Goal: Navigation & Orientation: Find specific page/section

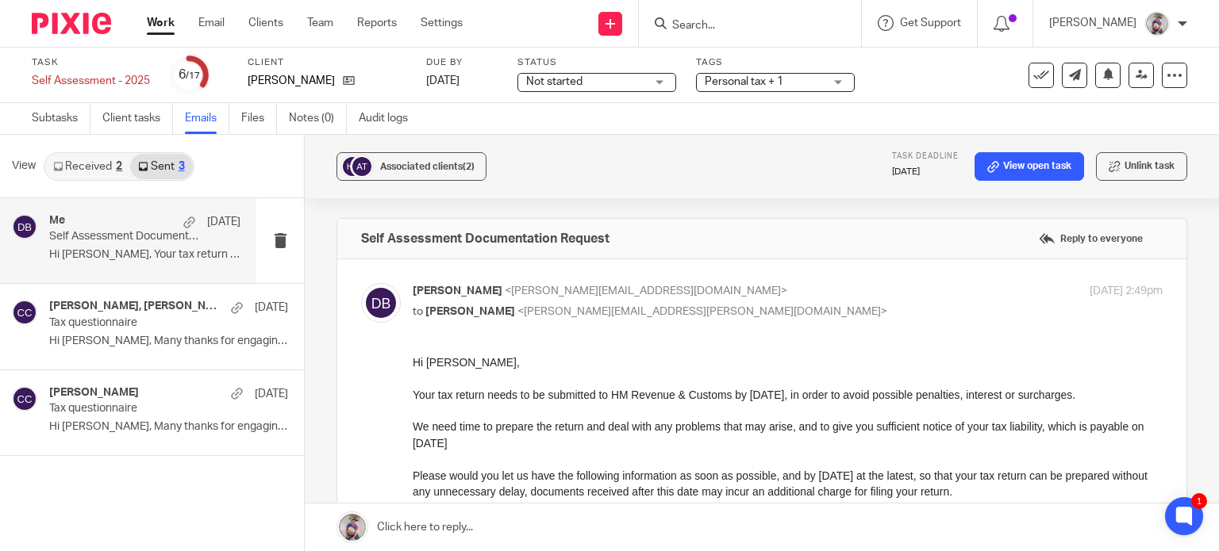
click at [160, 26] on link "Work" at bounding box center [161, 23] width 28 height 16
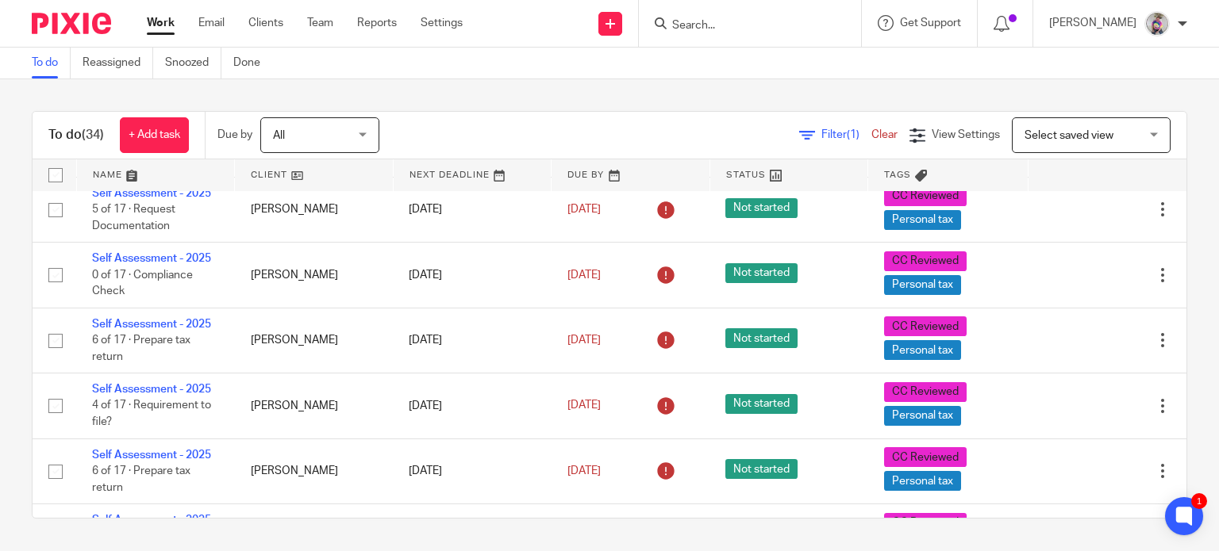
scroll to position [2089, 0]
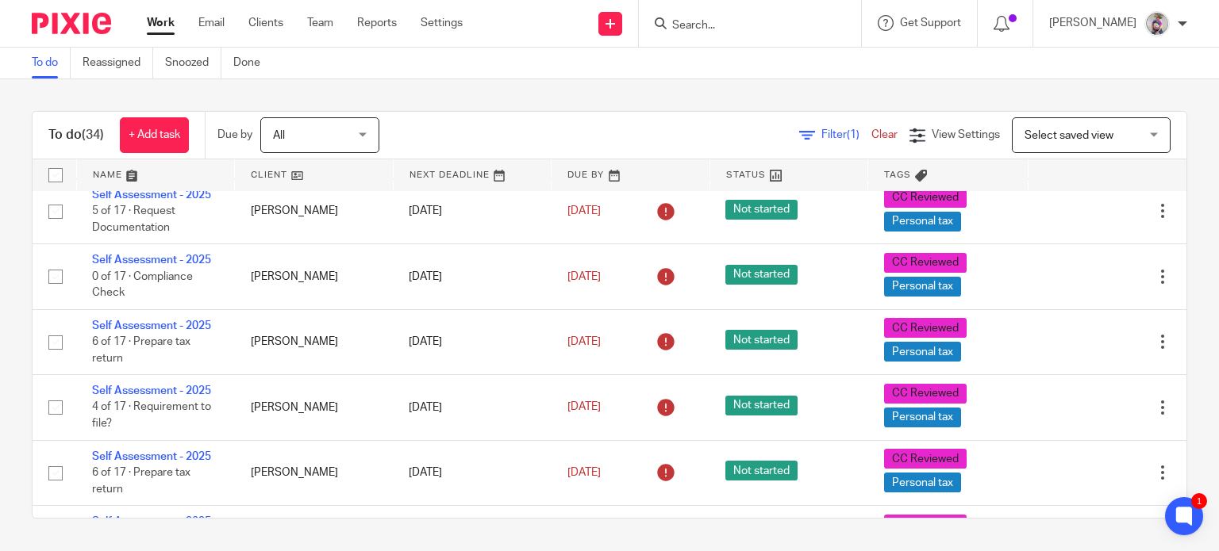
click at [722, 23] on input "Search" at bounding box center [742, 26] width 143 height 14
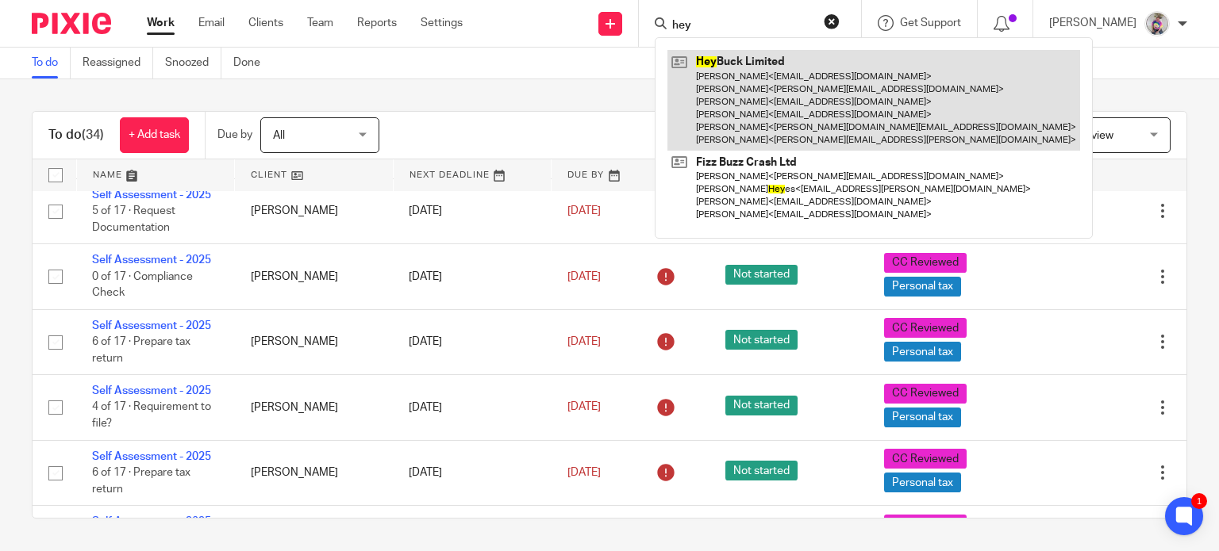
type input "hey"
click at [766, 70] on link at bounding box center [873, 100] width 413 height 101
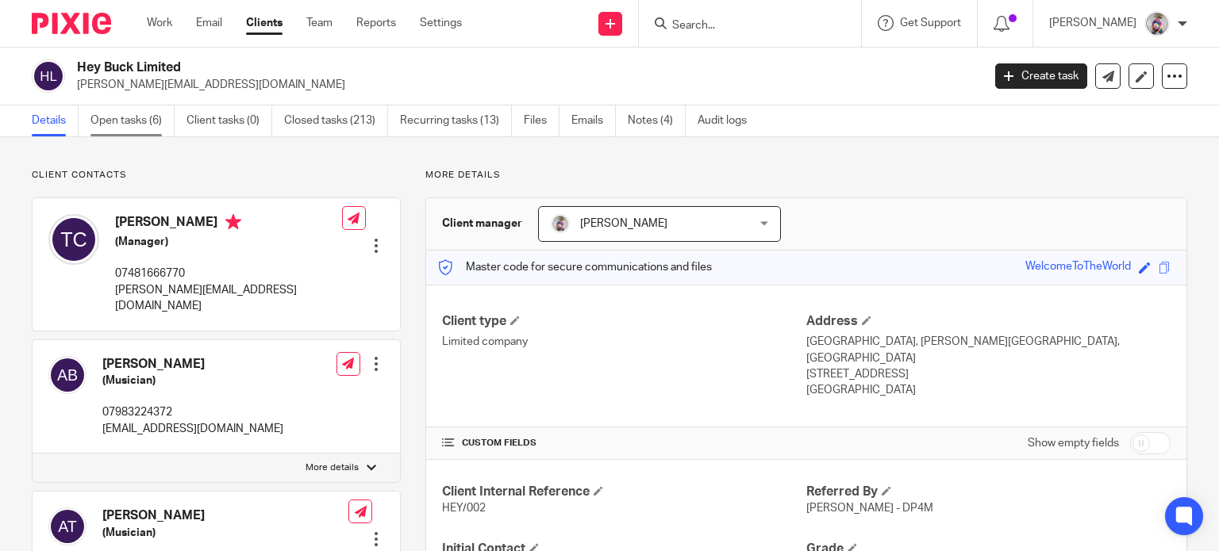
click at [130, 124] on link "Open tasks (6)" at bounding box center [132, 121] width 84 height 31
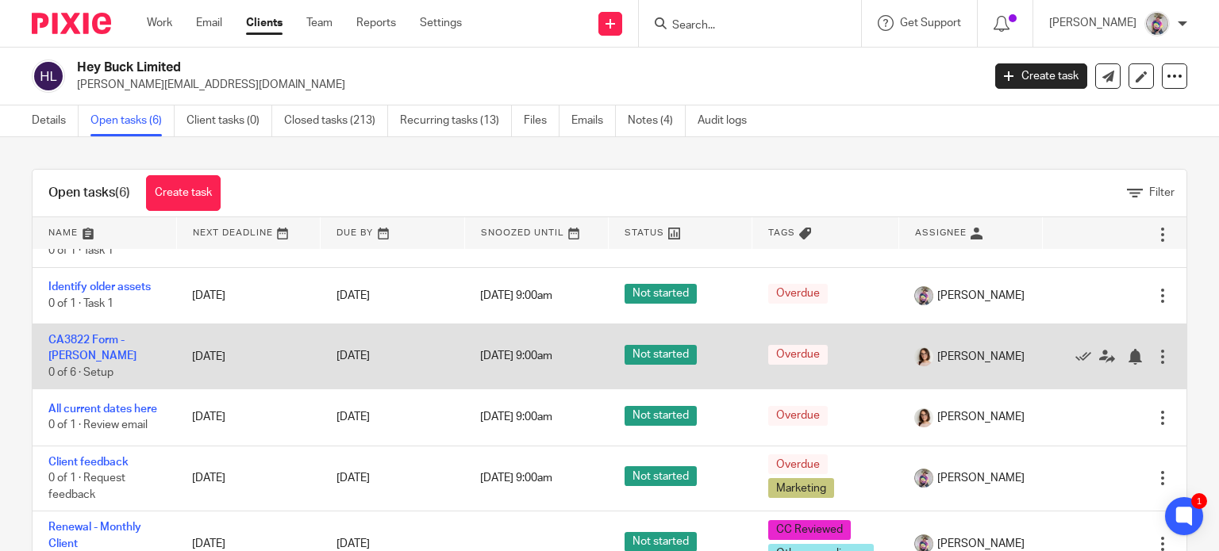
scroll to position [56, 0]
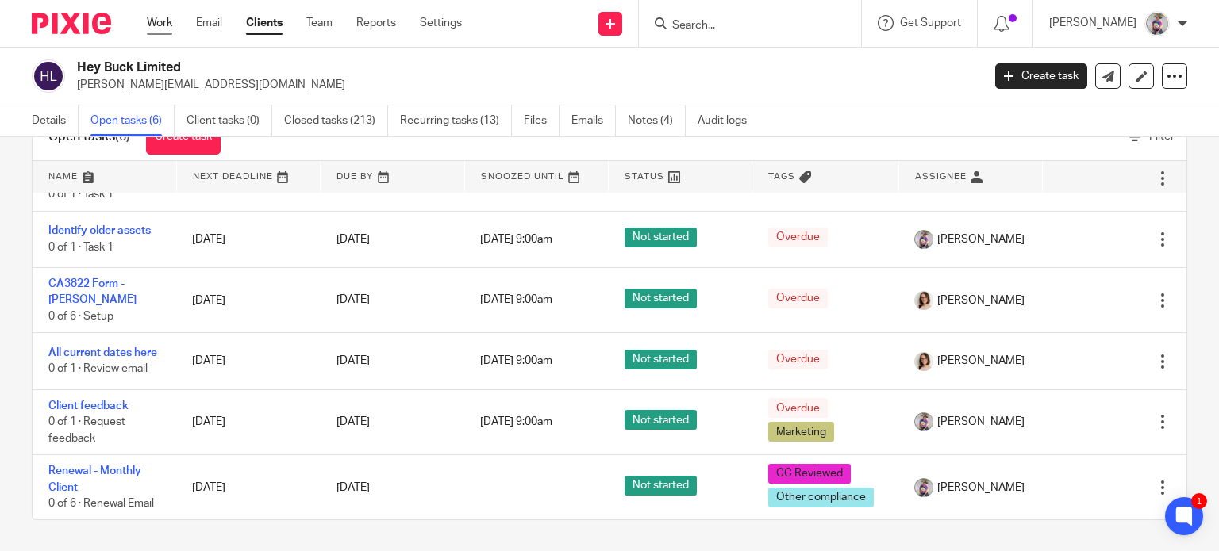
click at [166, 16] on link "Work" at bounding box center [159, 23] width 25 height 16
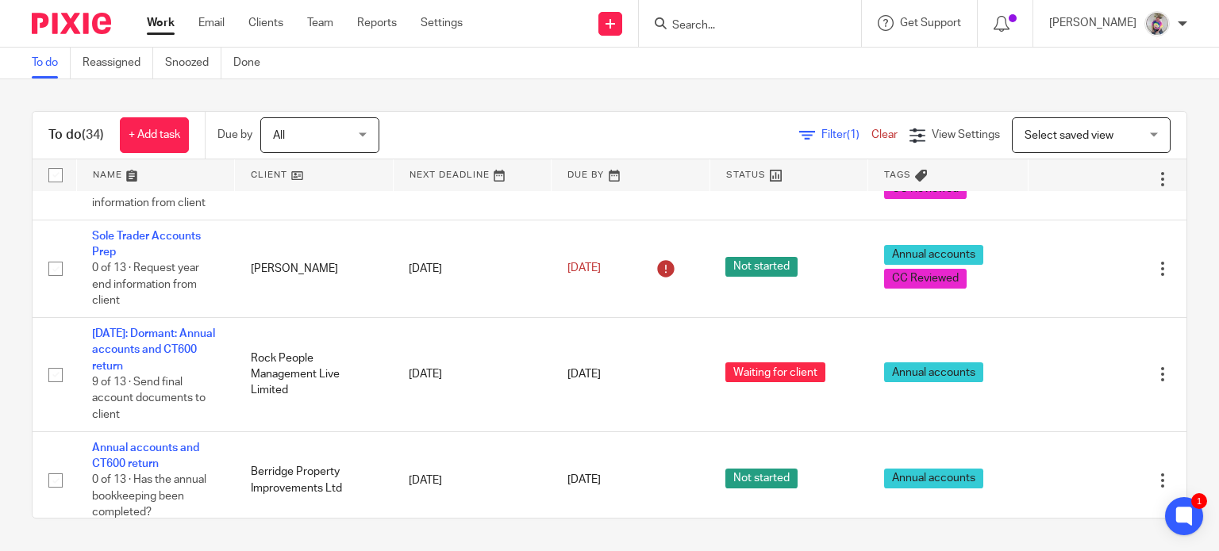
scroll to position [1263, 0]
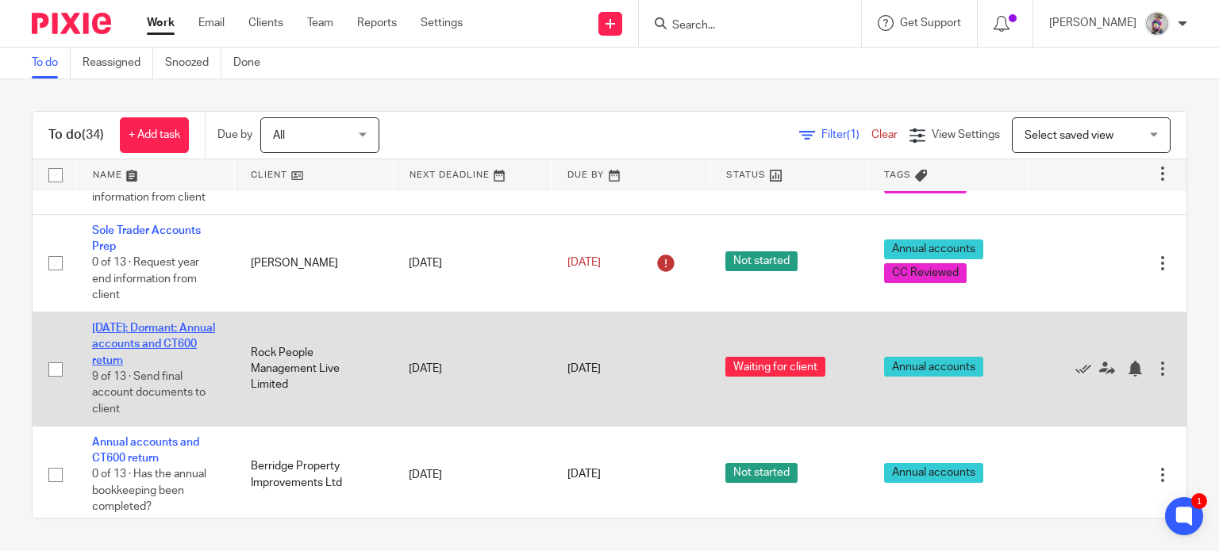
click at [167, 352] on link "[DATE]: Dormant: Annual accounts and CT600 return" at bounding box center [153, 345] width 123 height 44
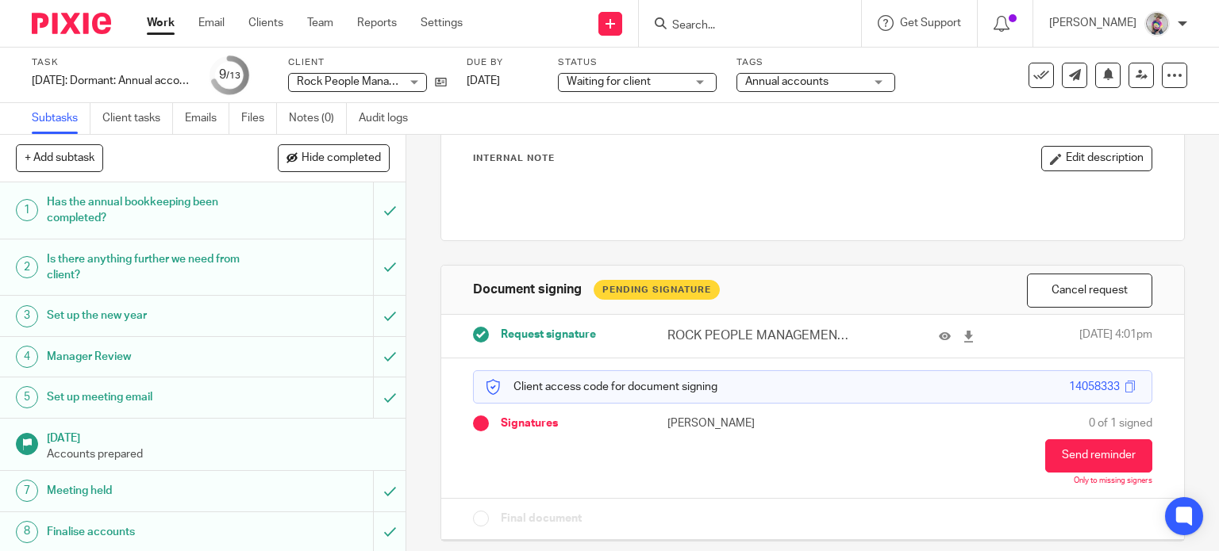
scroll to position [98, 0]
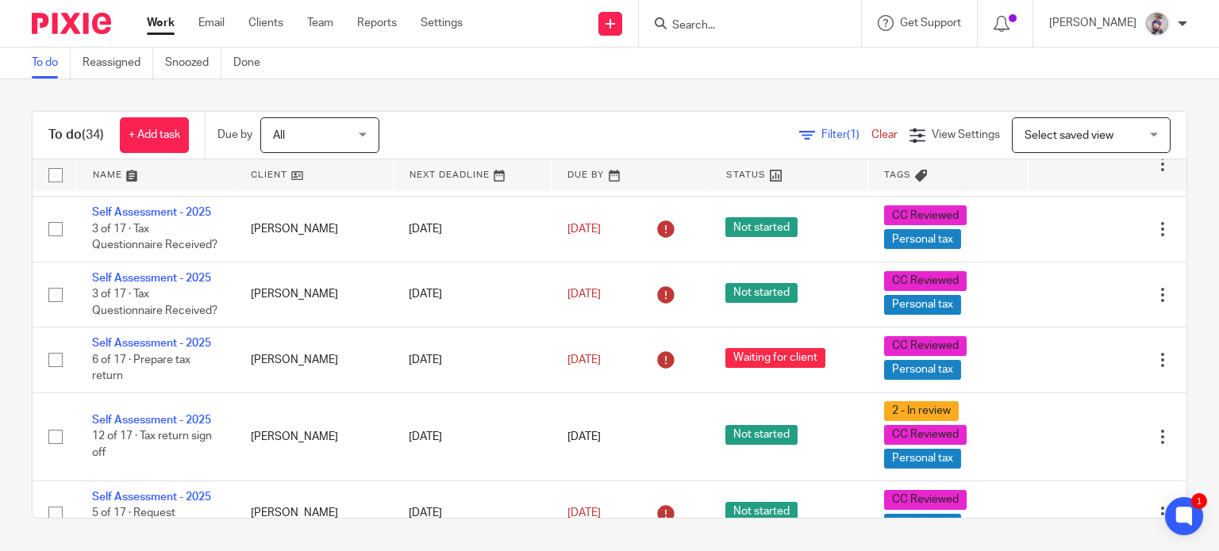
scroll to position [1658, 0]
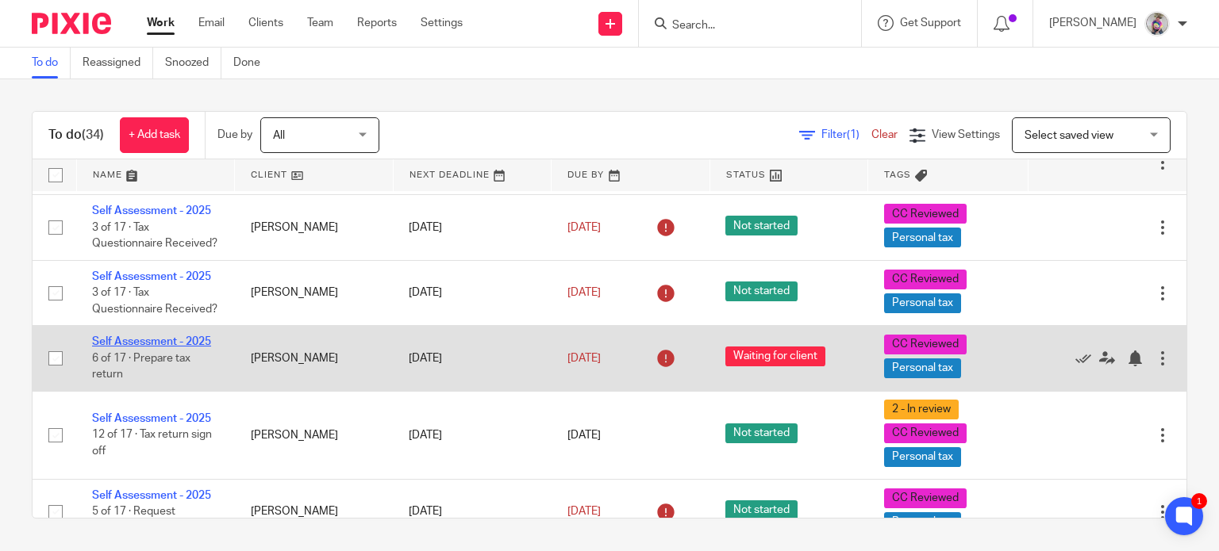
click at [167, 348] on link "Self Assessment - 2025" at bounding box center [151, 341] width 119 height 11
